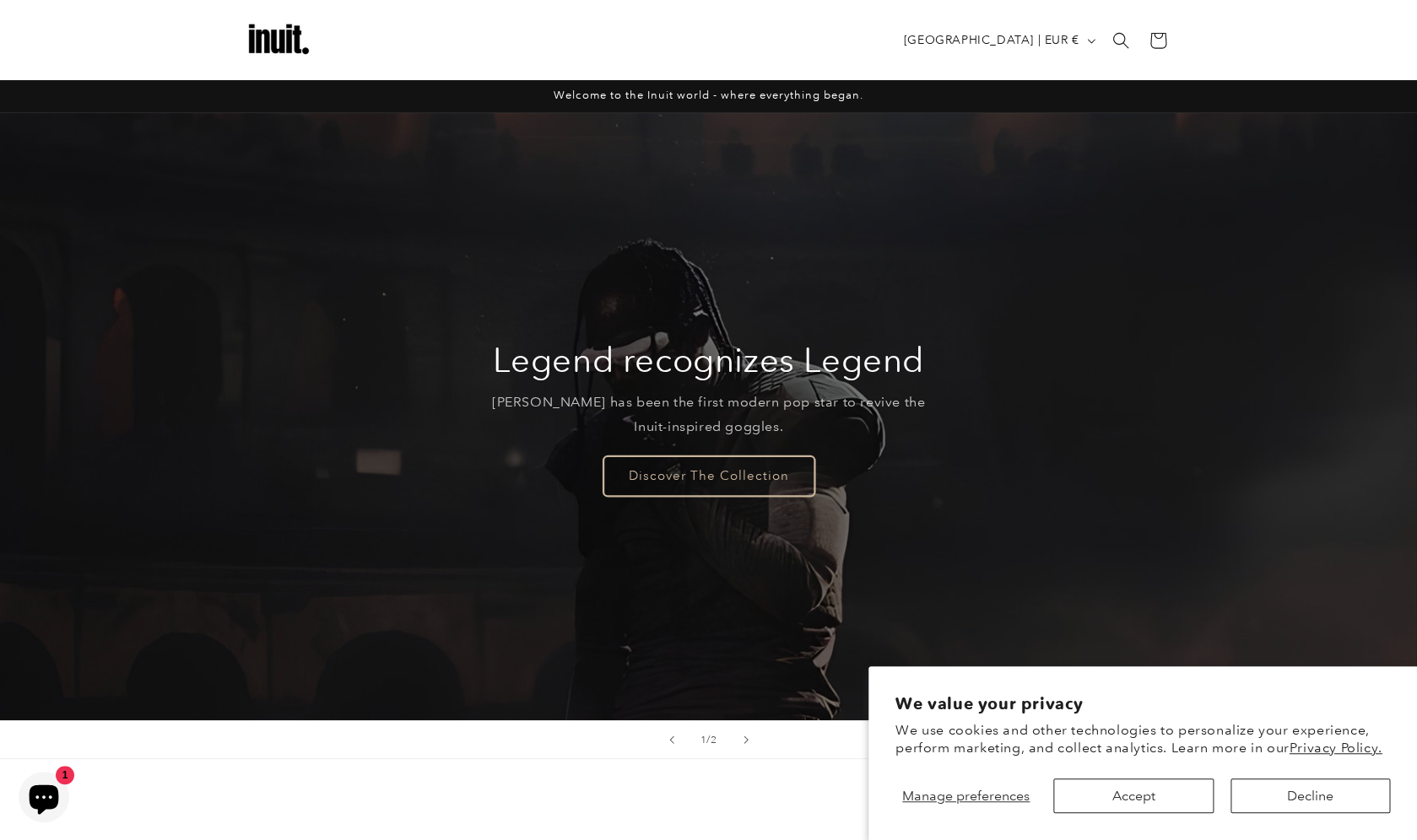
click at [805, 470] on link "Discover The Collection" at bounding box center [708, 475] width 211 height 40
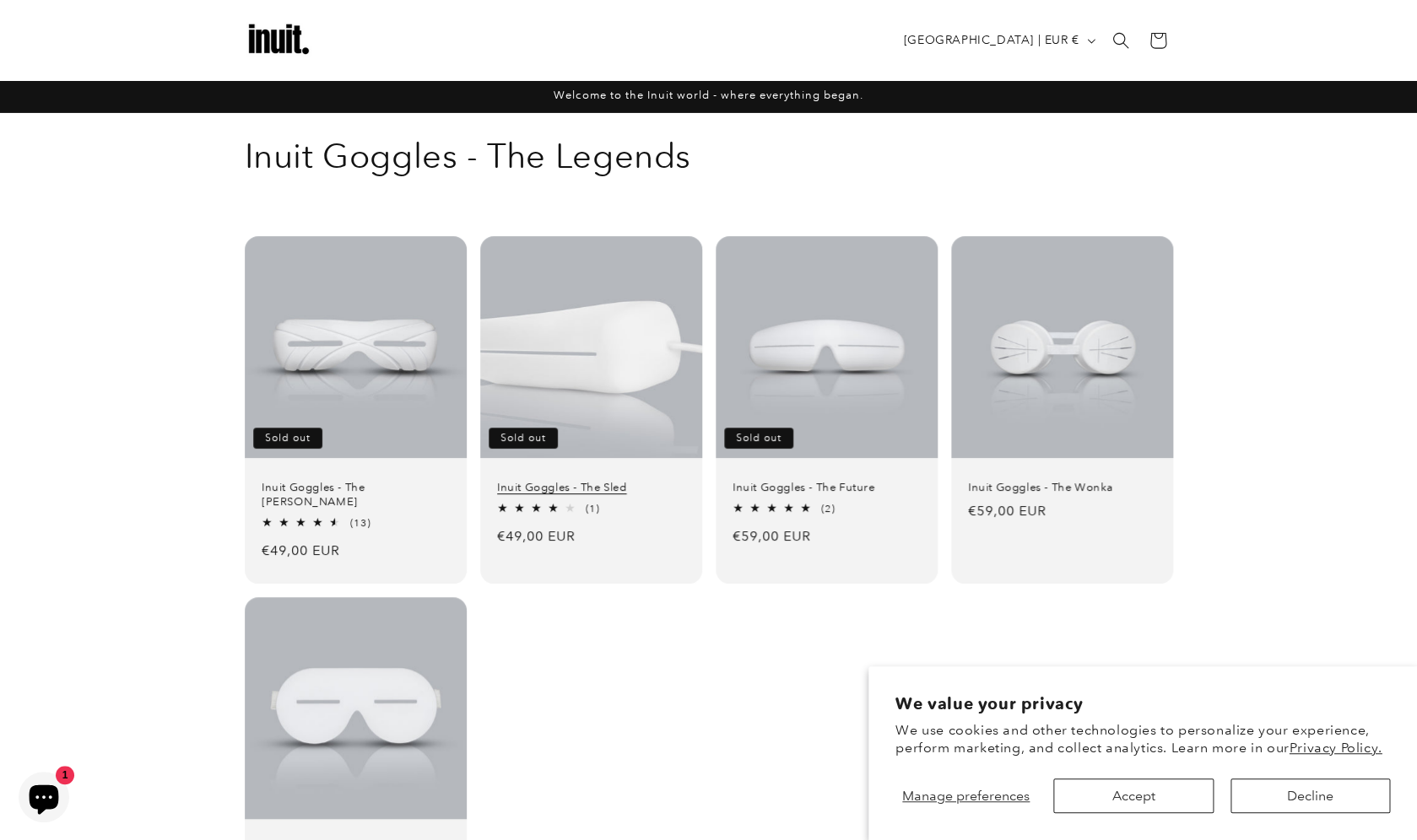
scroll to position [259, 0]
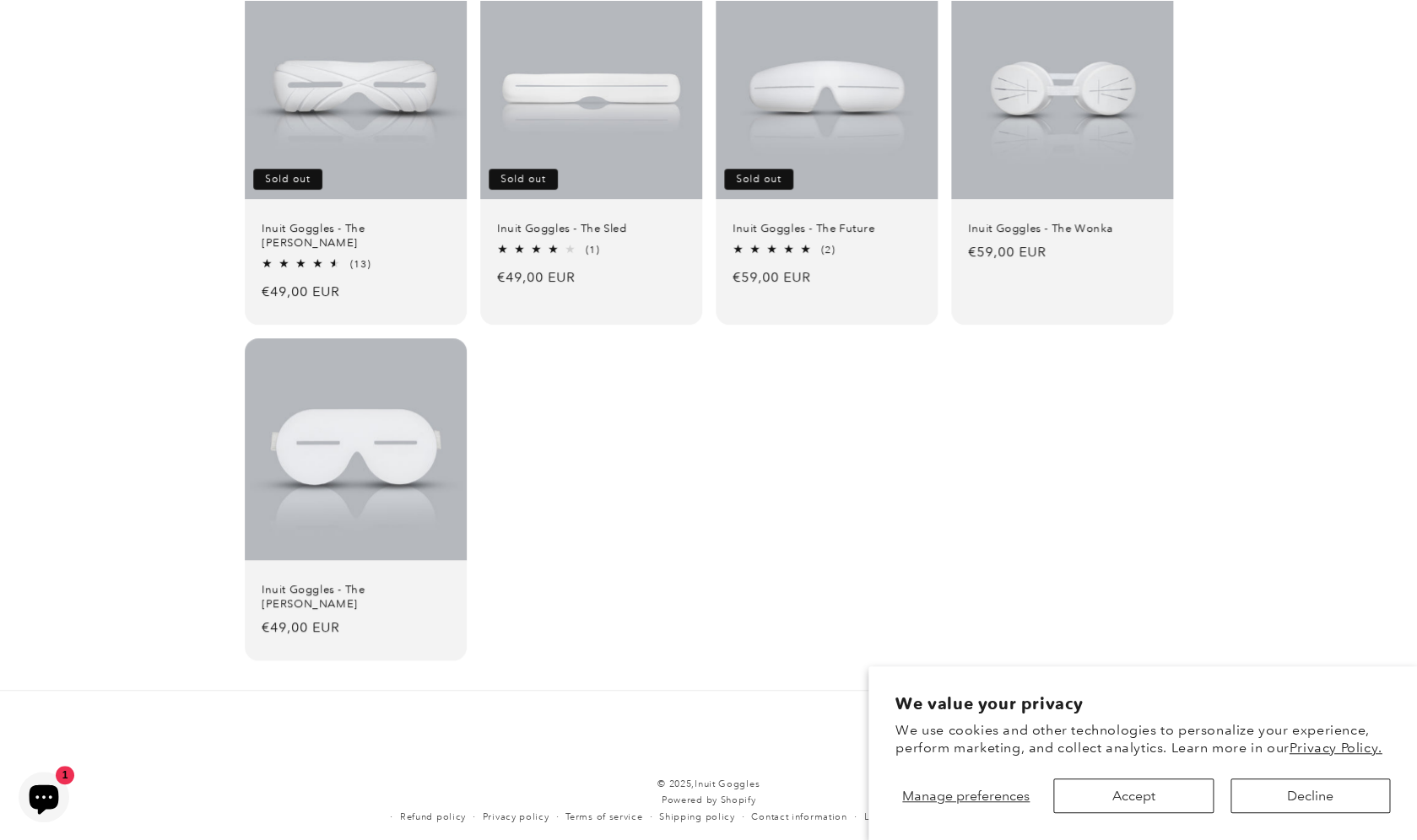
click at [43, 785] on icon "Chat window" at bounding box center [43, 799] width 29 height 29
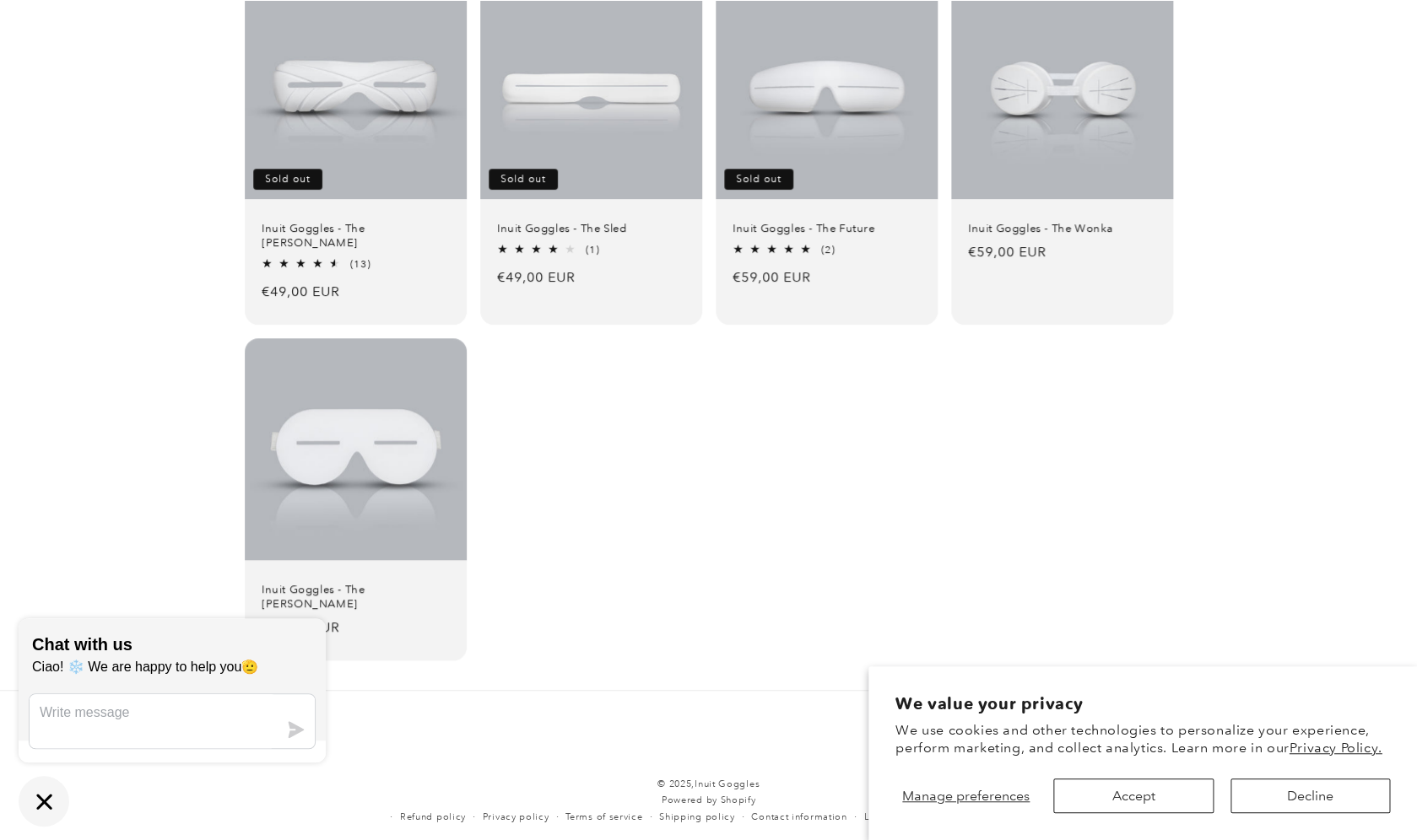
click at [142, 397] on div "Inuit Goggles - The Travis Sold out Inuit Goggles - The Travis 4.69 / 5.0 (13) …" at bounding box center [708, 318] width 1417 height 682
click at [1034, 222] on link "Inuit Goggles - The Wonka" at bounding box center [1062, 229] width 188 height 14
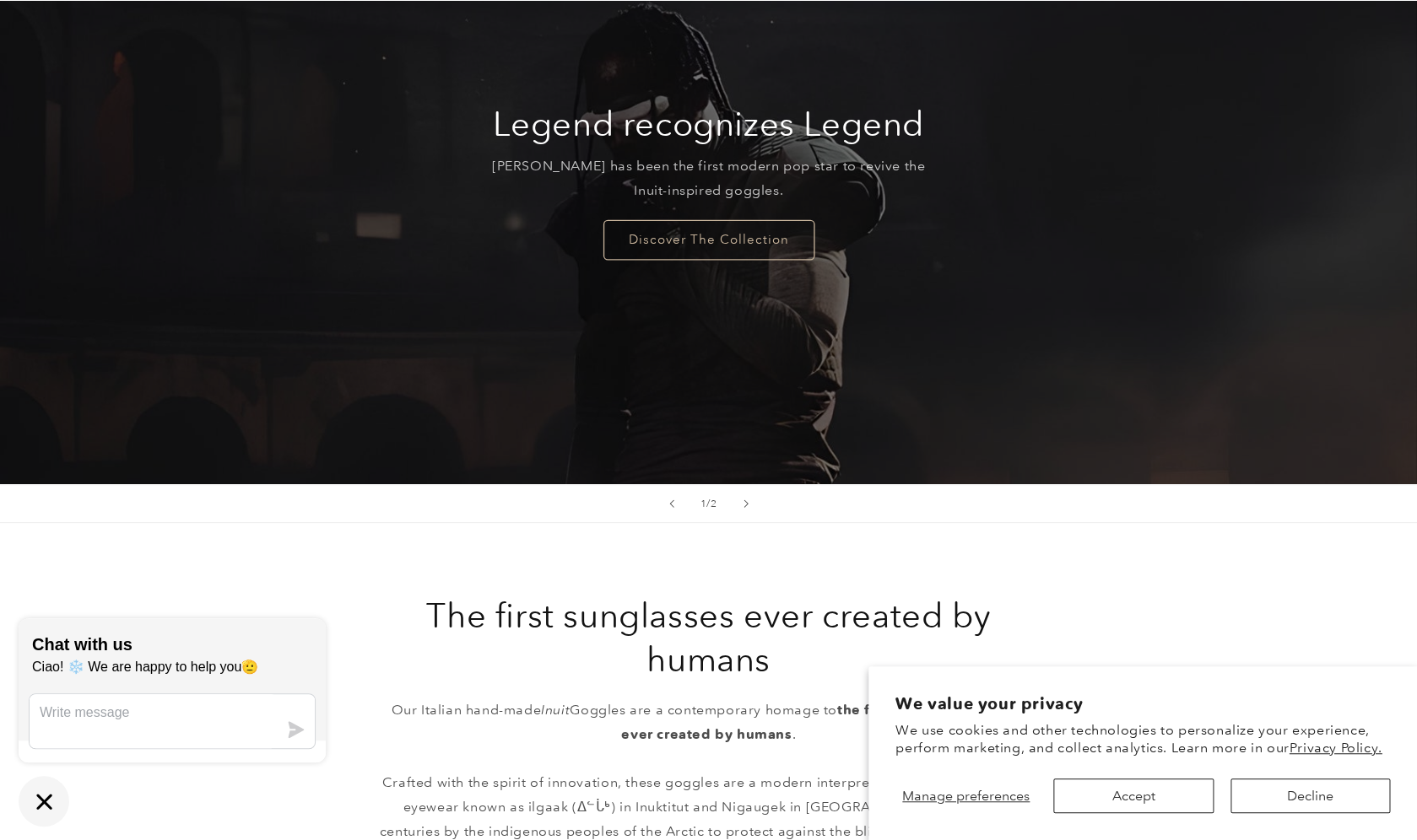
scroll to position [331, 0]
